Goal: Task Accomplishment & Management: Manage account settings

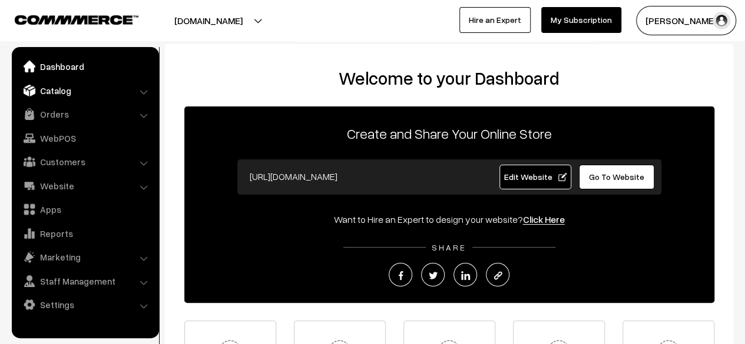
click at [51, 92] on link "Catalog" at bounding box center [85, 90] width 140 height 21
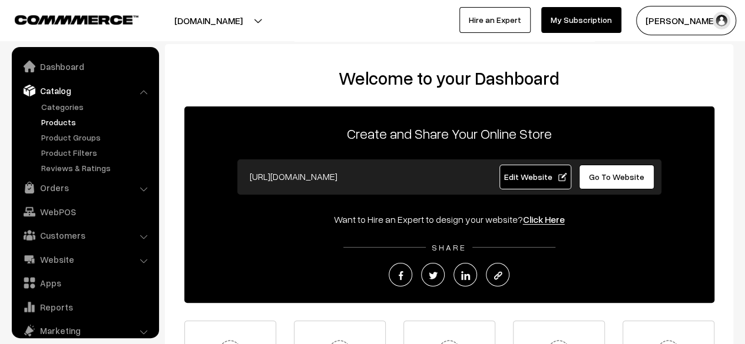
click at [57, 122] on link "Products" at bounding box center [96, 122] width 117 height 12
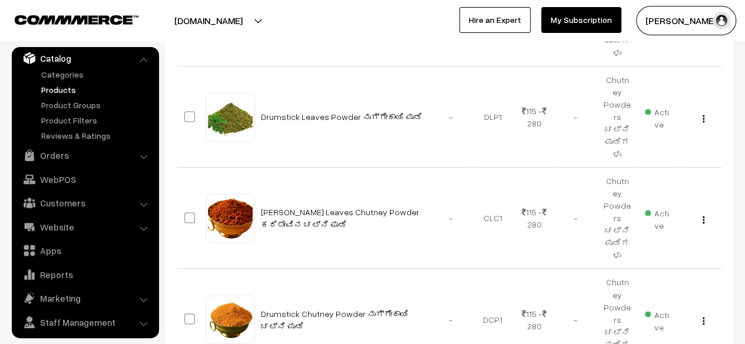
scroll to position [827, 0]
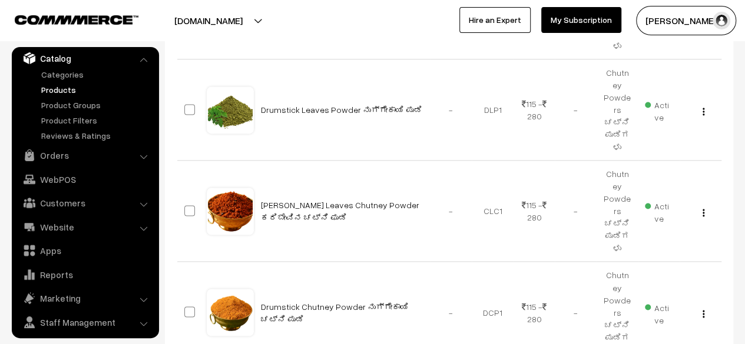
type input "17"
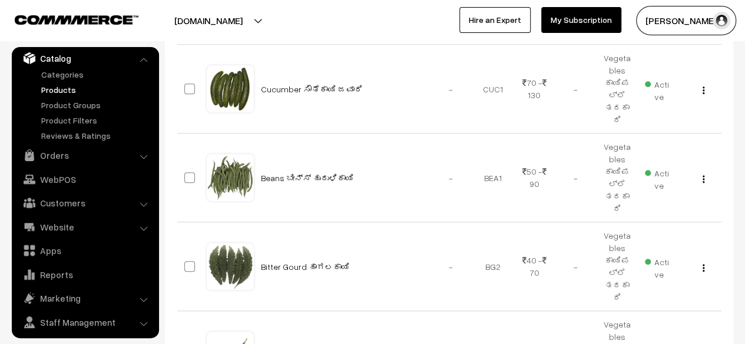
scroll to position [400, 0]
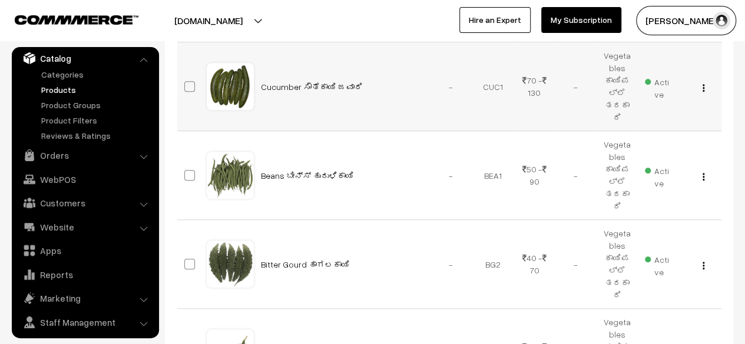
click at [703, 84] on img "button" at bounding box center [703, 88] width 2 height 8
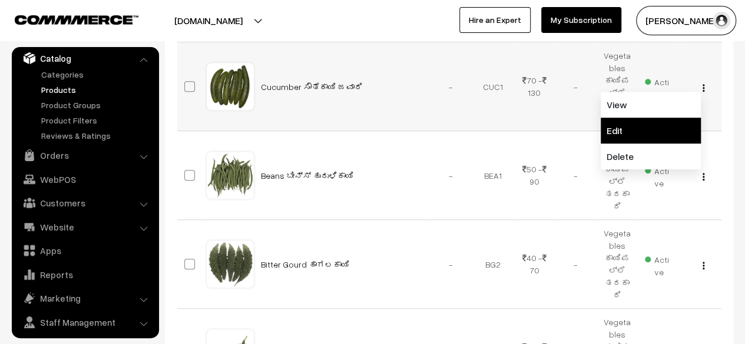
click at [648, 118] on link "Edit" at bounding box center [651, 131] width 100 height 26
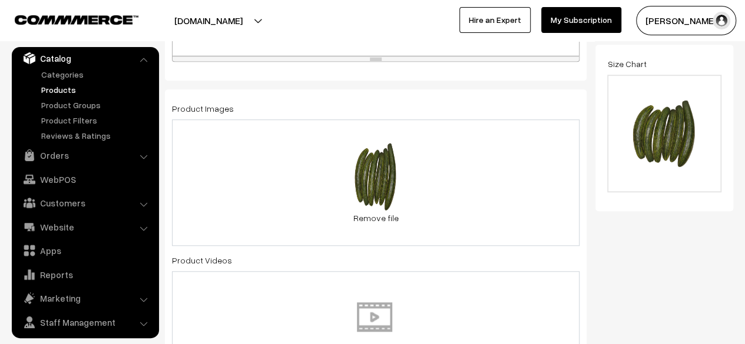
scroll to position [436, 0]
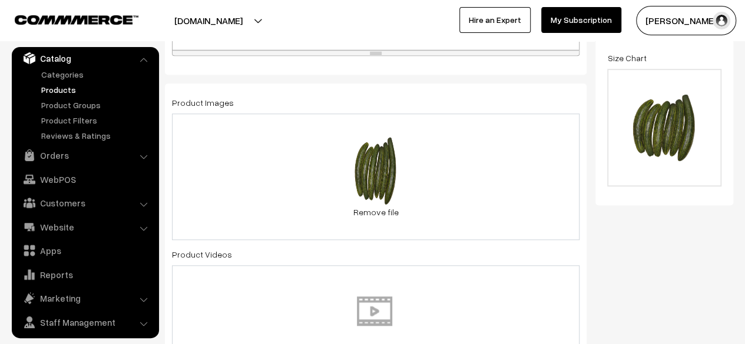
click at [426, 175] on div "0.3 MB CucumberWebsiteImage.png Check Error Remove file" at bounding box center [375, 177] width 407 height 127
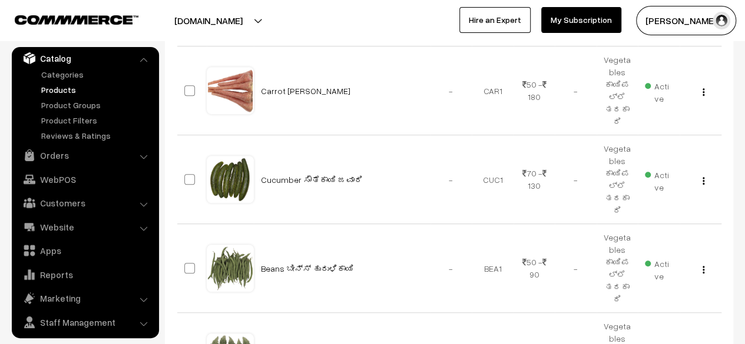
scroll to position [306, 0]
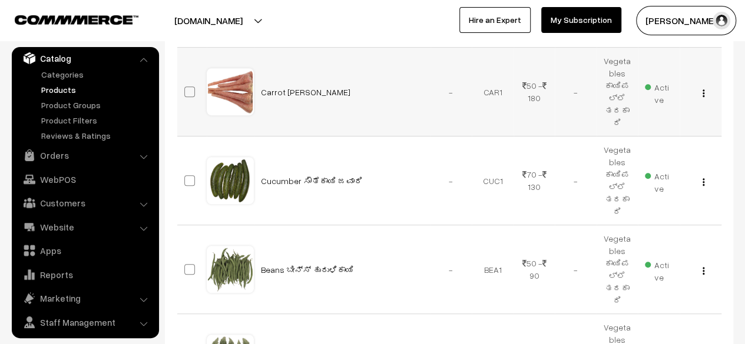
click at [704, 90] on img "button" at bounding box center [703, 94] width 2 height 8
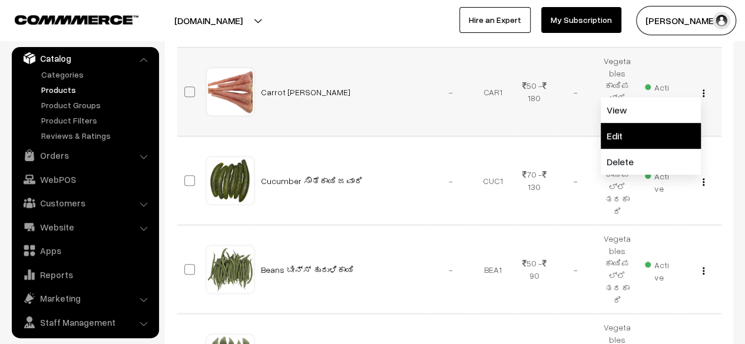
click at [647, 123] on link "Edit" at bounding box center [651, 136] width 100 height 26
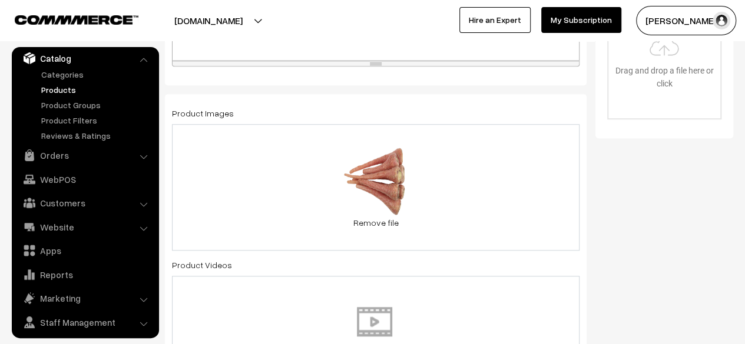
scroll to position [426, 0]
click at [485, 195] on div "0.2 MB CarrotJawari1.png Check Error Remove file" at bounding box center [375, 187] width 407 height 127
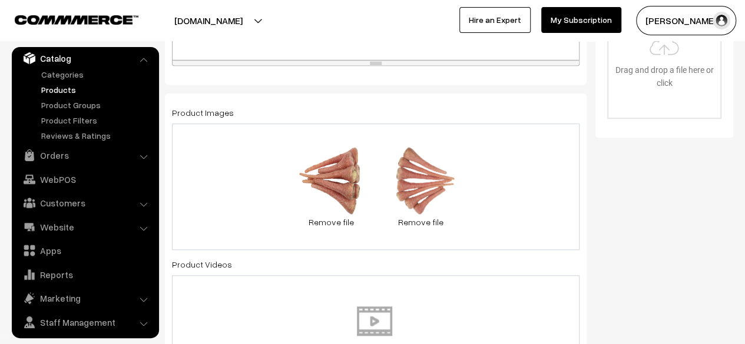
click at [519, 185] on div "0.2 MB CarrotJawari1.png Check Error Remove file 0.1 MB CarrotJawari.png Check …" at bounding box center [375, 187] width 407 height 127
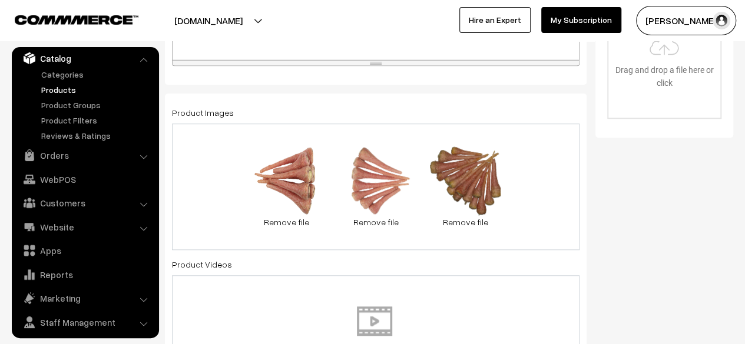
click at [533, 177] on div "0.2 MB CarrotJawari1.png Check Error Remove file 0.1 MB CarrotJawari.png Check …" at bounding box center [375, 187] width 407 height 127
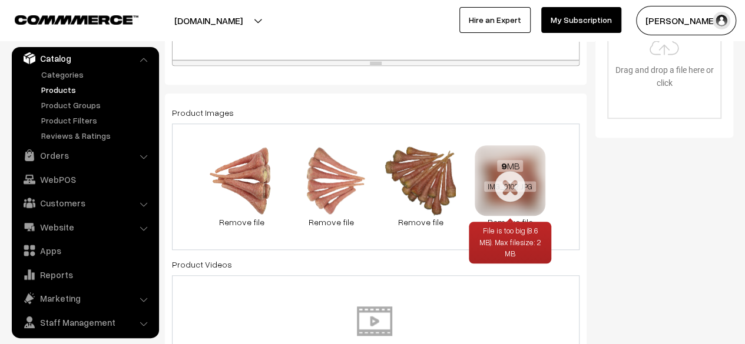
click at [501, 222] on div "File is too big (8.6 MB). Max filesize: 2 MB" at bounding box center [510, 243] width 82 height 42
click at [508, 194] on div "9 MB IMG_0102.JPG" at bounding box center [510, 176] width 71 height 63
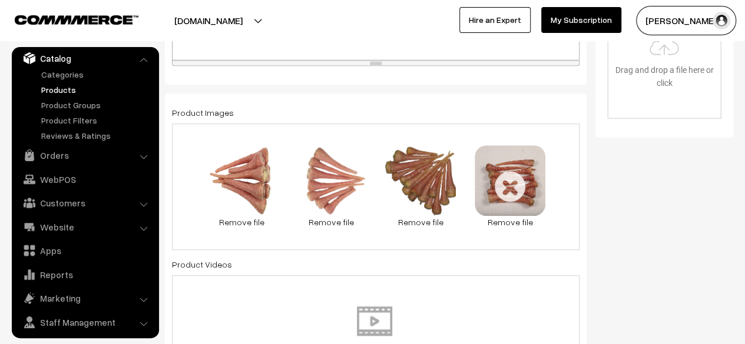
click at [562, 237] on div "0.2 MB CarrotJawari1.png Check Error Remove file 0.1 MB CarrotJawari.png Check …" at bounding box center [375, 187] width 407 height 127
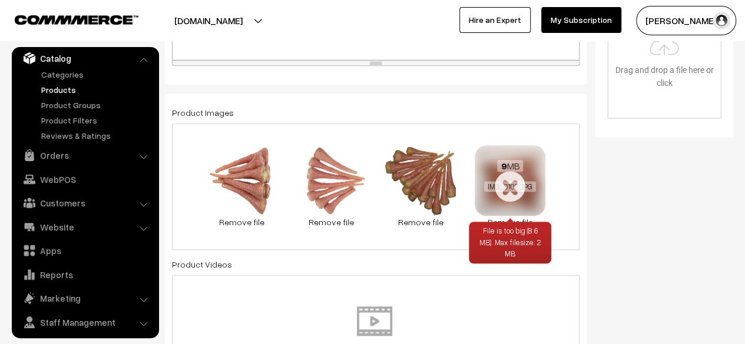
click at [495, 217] on link "Remove file" at bounding box center [510, 222] width 71 height 12
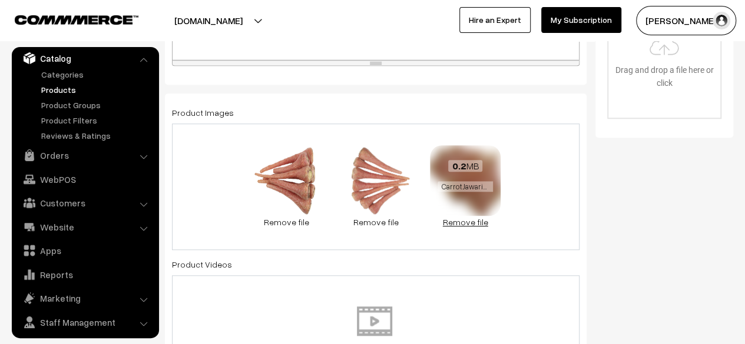
click at [465, 221] on link "Remove file" at bounding box center [465, 222] width 71 height 12
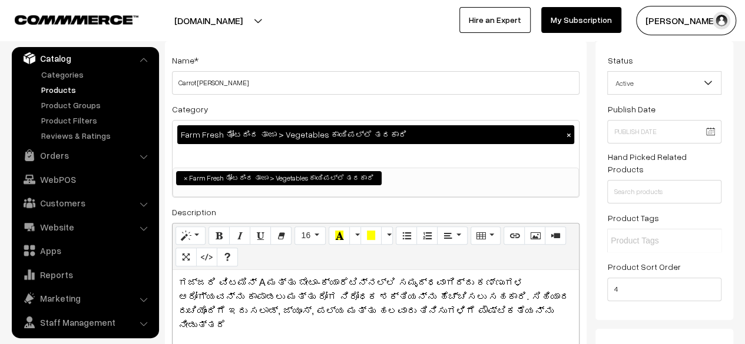
scroll to position [0, 0]
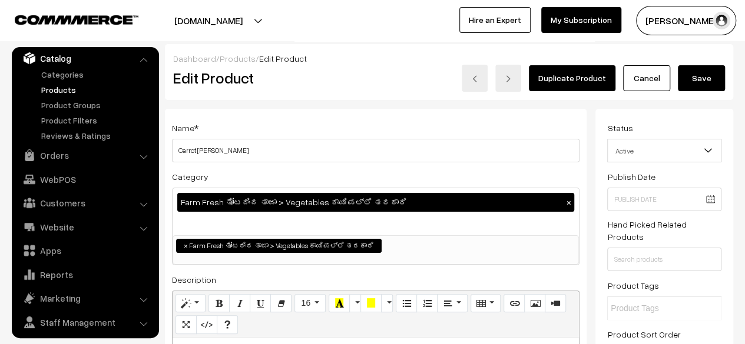
click at [703, 82] on button "Save" at bounding box center [701, 78] width 47 height 26
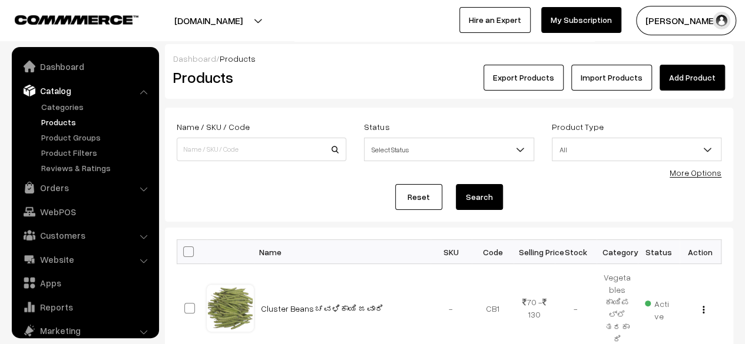
scroll to position [32, 0]
